Goal: Find specific page/section: Find specific page/section

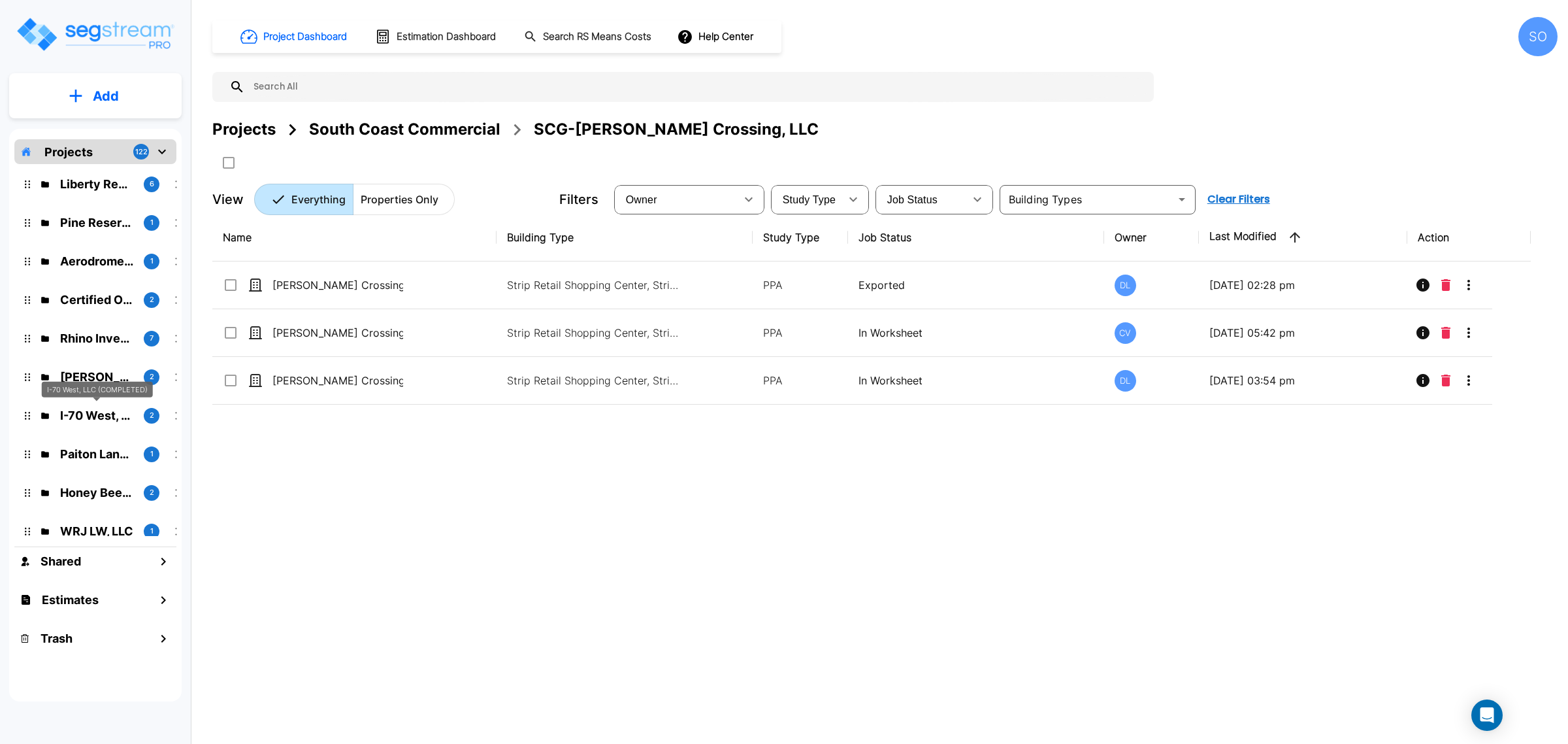
scroll to position [163, 0]
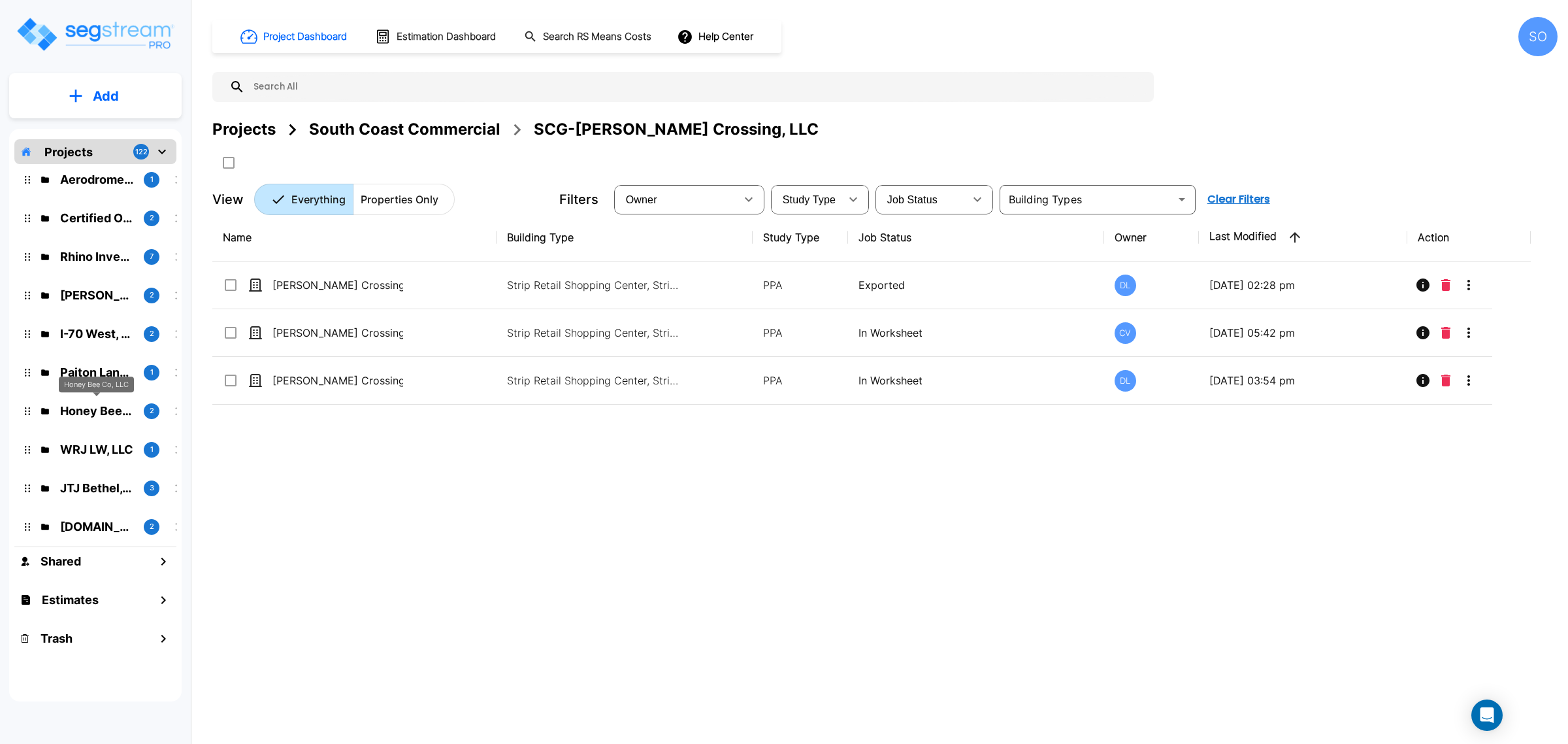
click at [103, 414] on p "Honey Bee Co, LLC" at bounding box center [97, 411] width 73 height 17
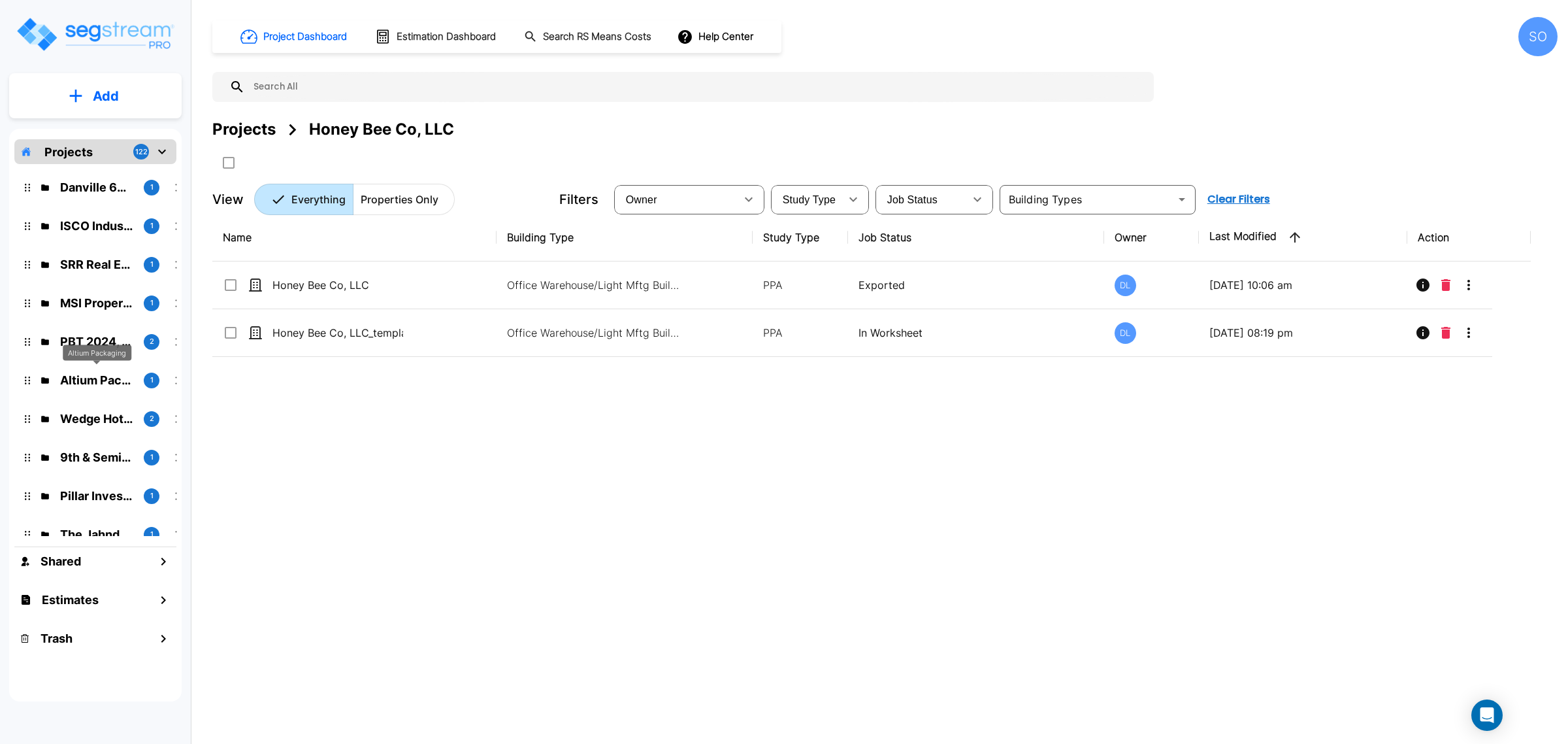
scroll to position [736, 0]
click at [97, 304] on p "MSI Properties Louisville, LLC" at bounding box center [97, 301] width 73 height 17
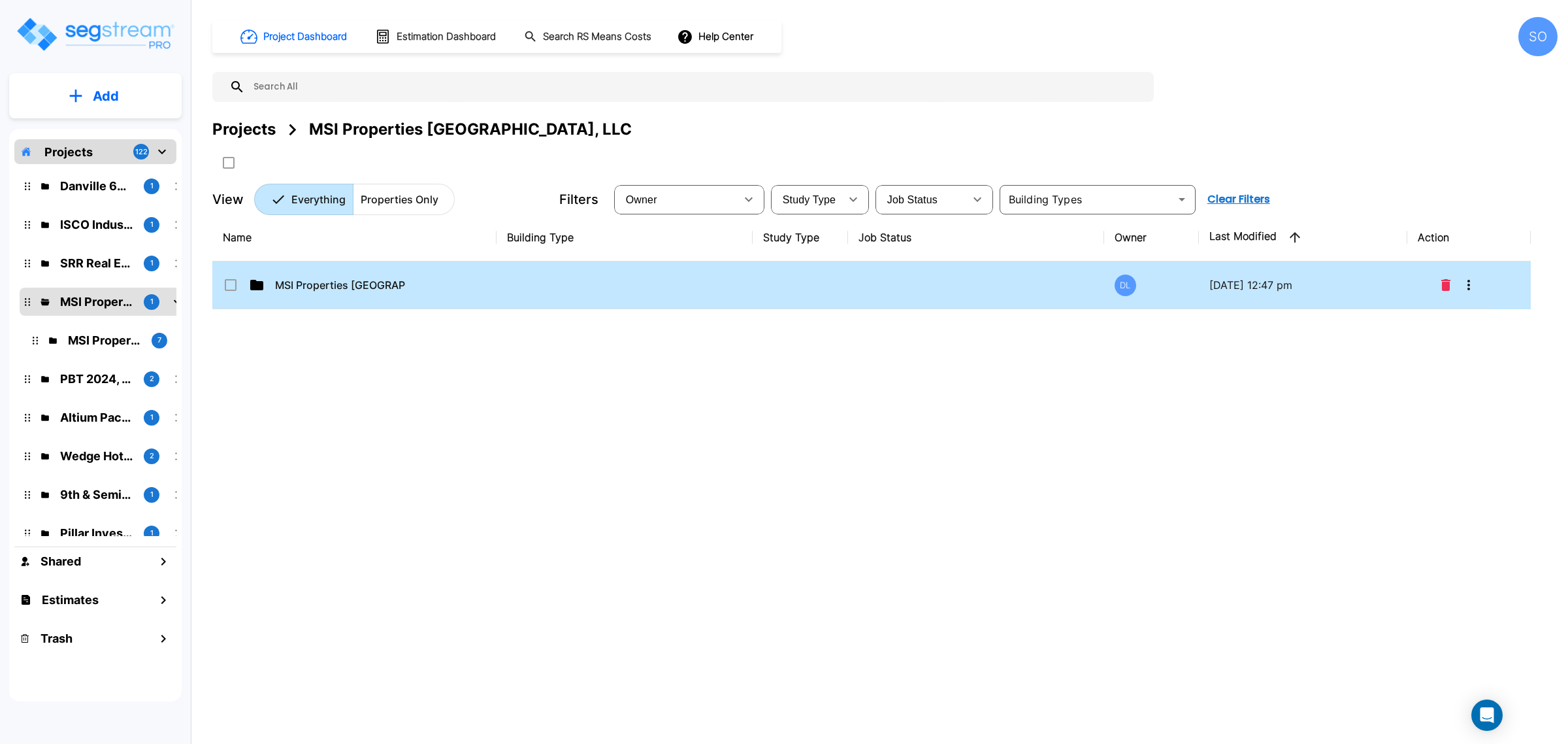
click at [318, 291] on p "MSI Properties Louisville, LLC" at bounding box center [340, 285] width 131 height 16
checkbox input "true"
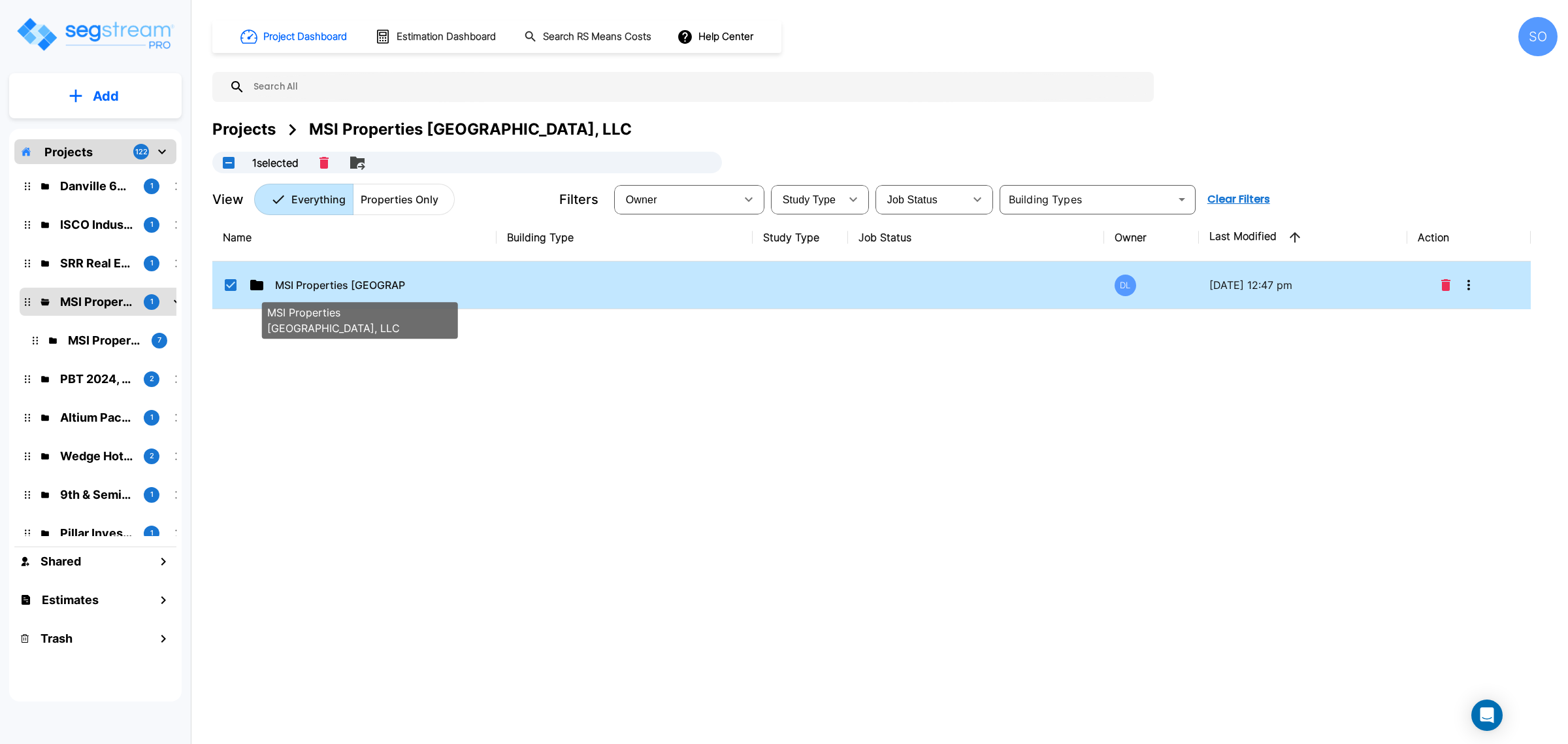
click at [318, 292] on p "MSI Properties Louisville, LLC" at bounding box center [340, 285] width 131 height 16
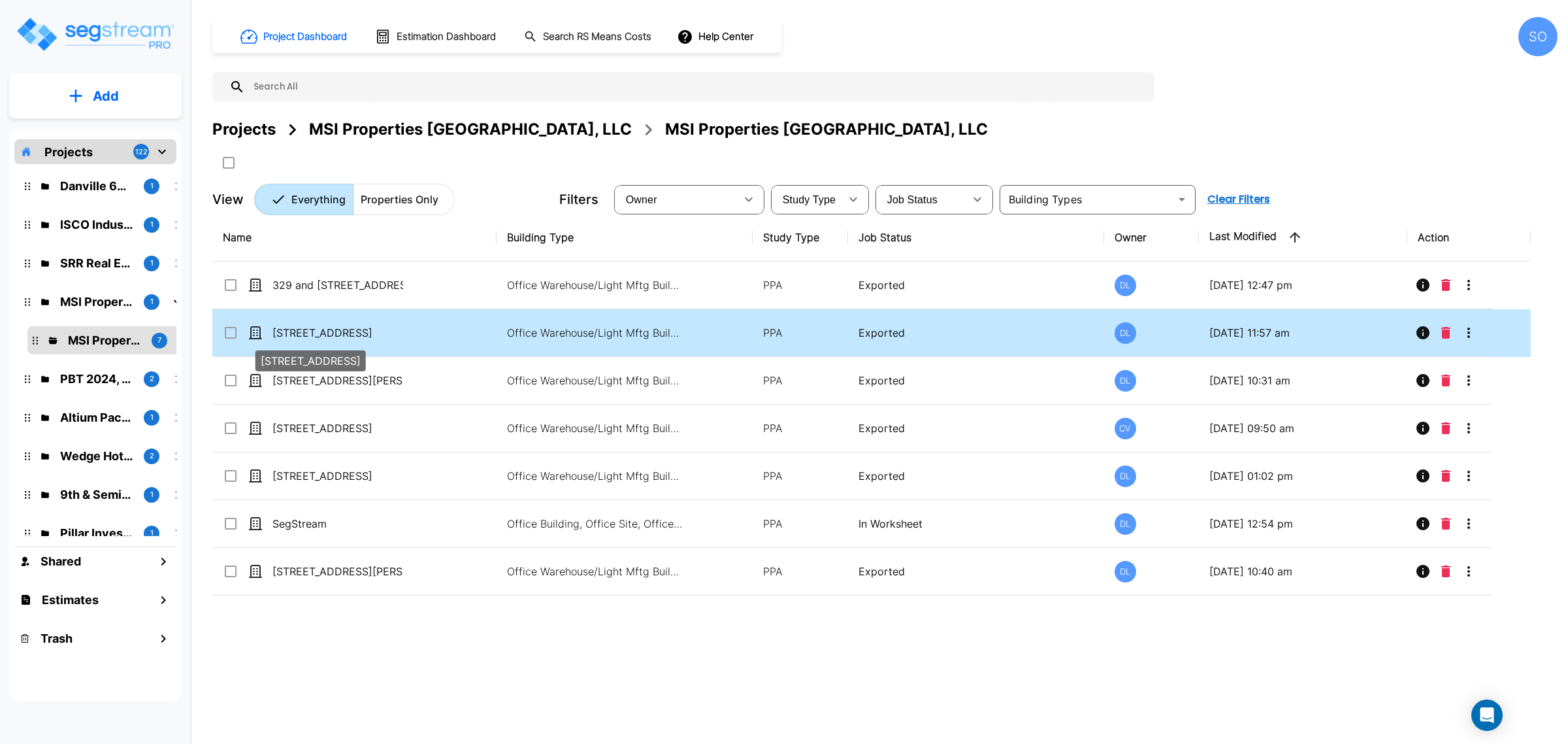
click at [314, 336] on p "[STREET_ADDRESS]" at bounding box center [338, 333] width 131 height 16
checkbox input "true"
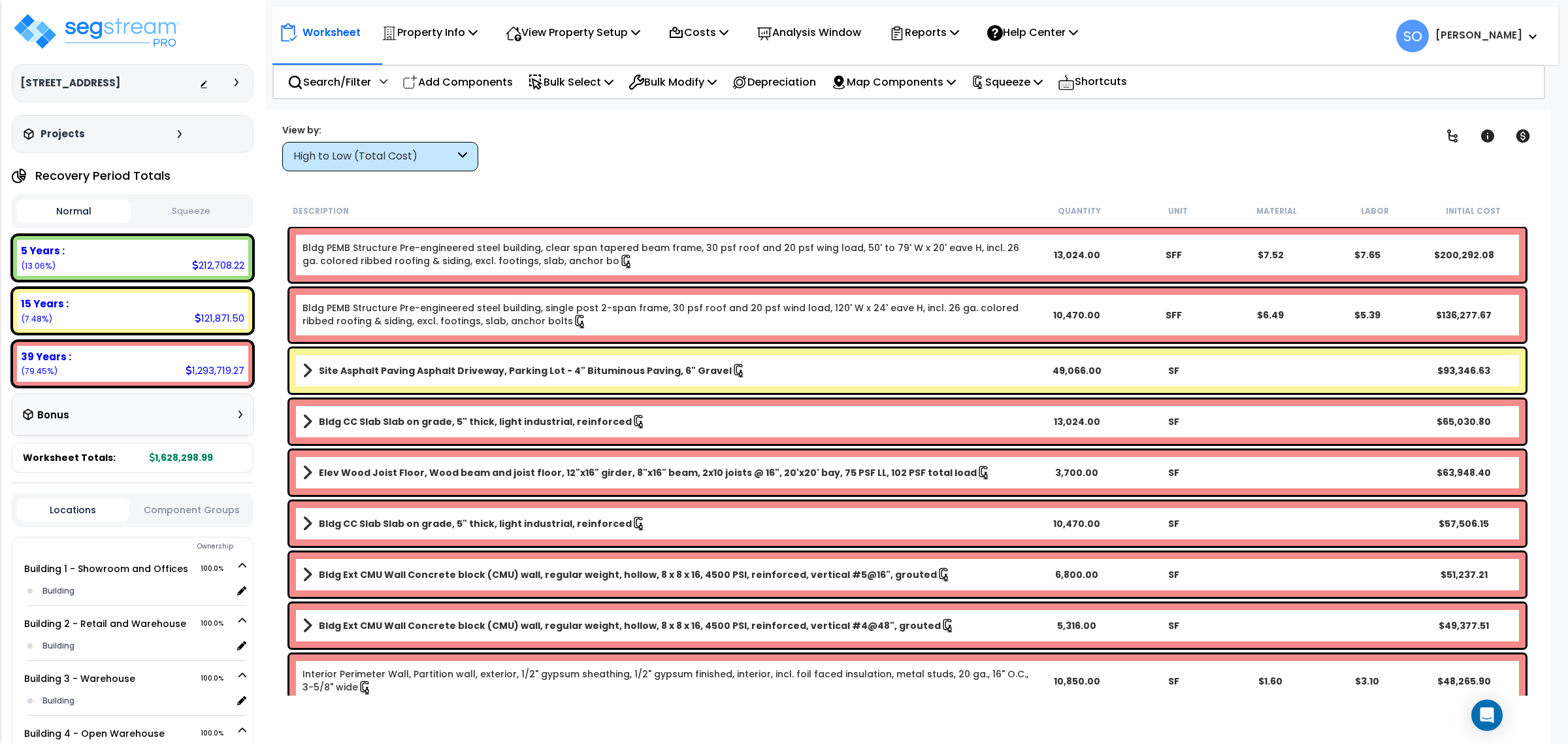
click at [711, 181] on div "Worksheet Property Info Property Setup Add Property Unit Template property Clon…" at bounding box center [908, 482] width 1286 height 744
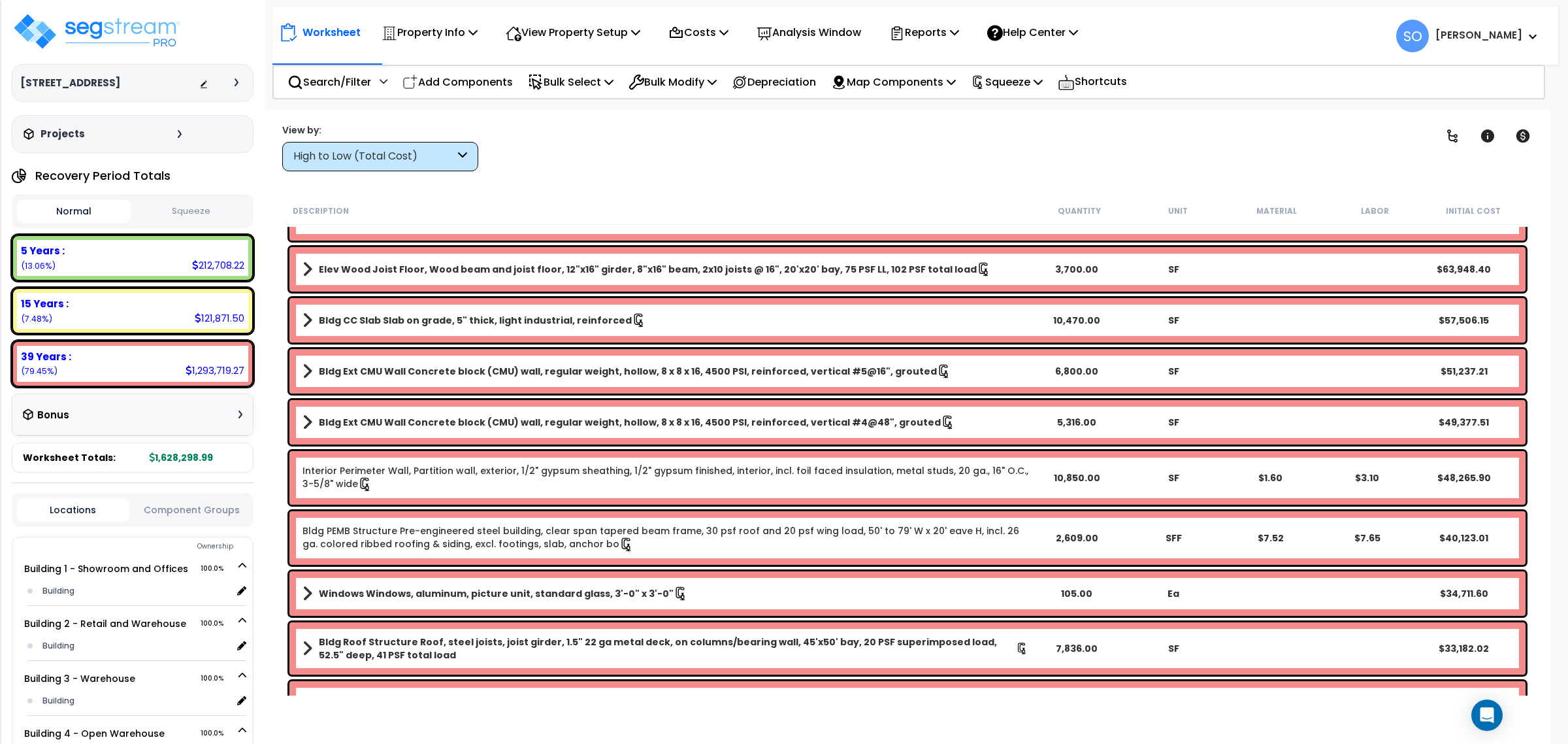
scroll to position [163, 0]
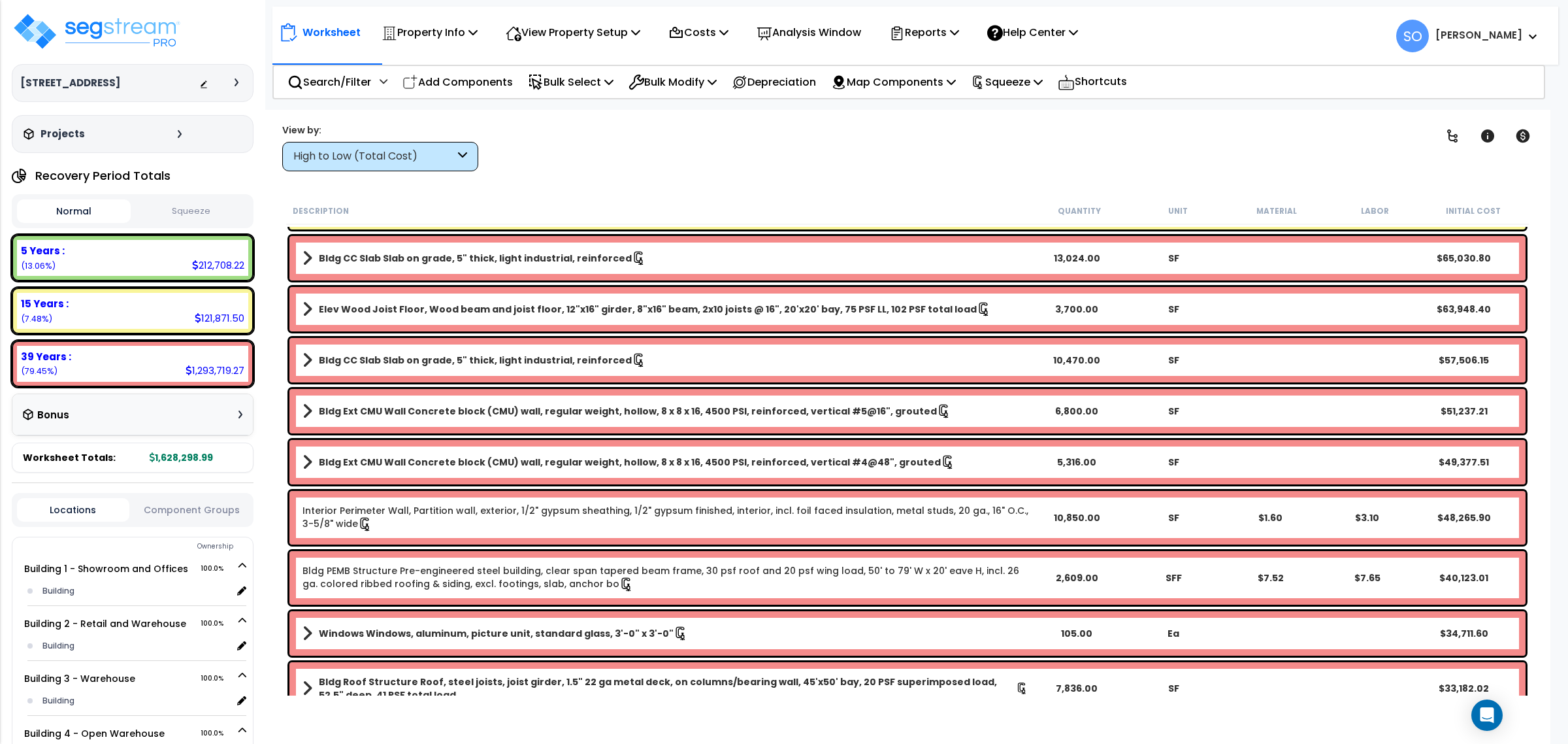
click at [459, 315] on b "Elev Wood Joist Floor, Wood beam and joist floor, 12"x16" girder, 8"x16" beam, …" at bounding box center [648, 308] width 658 height 13
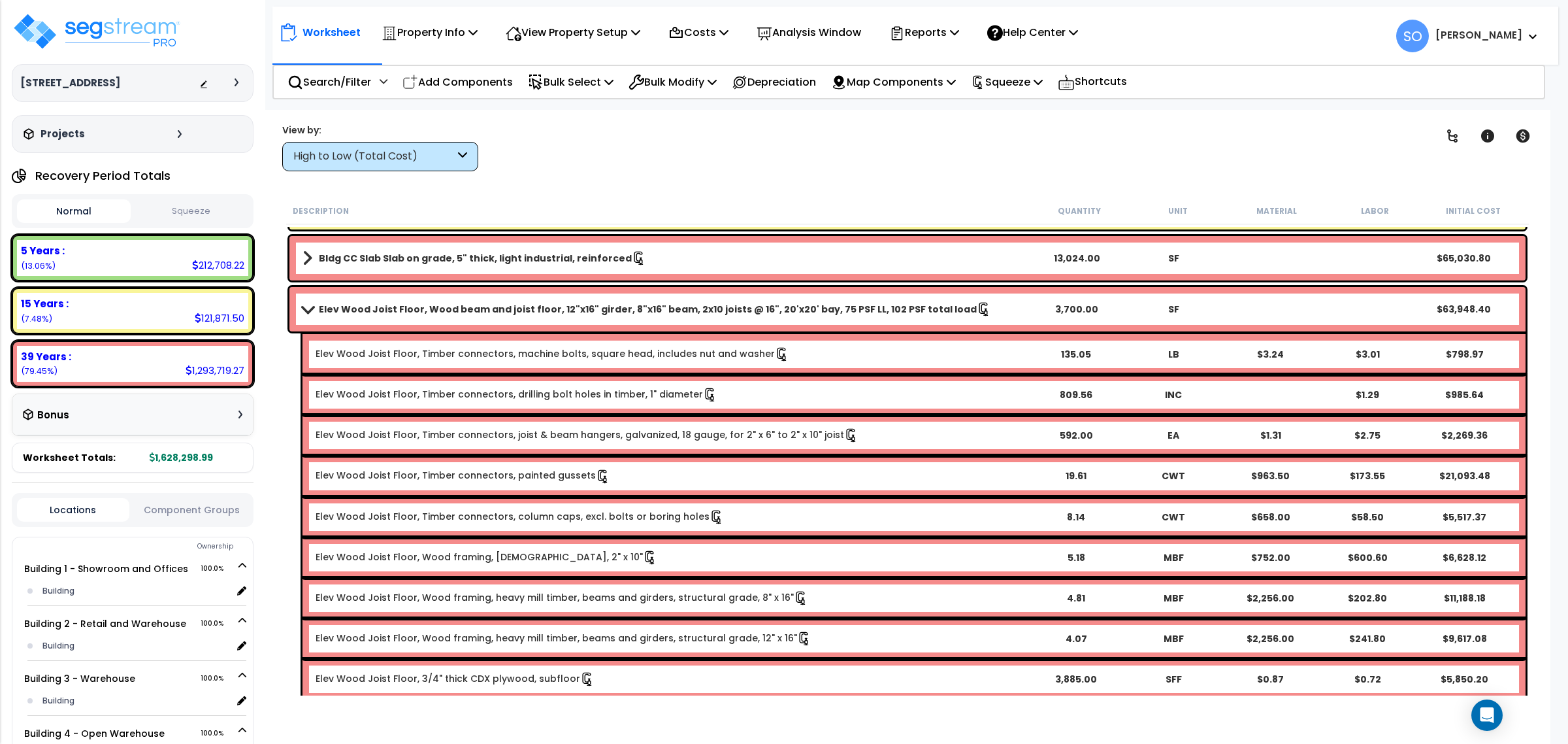
click at [465, 315] on b "Elev Wood Joist Floor, Wood beam and joist floor, 12"x16" girder, 8"x16" beam, …" at bounding box center [648, 308] width 658 height 13
